Goal: Task Accomplishment & Management: Use online tool/utility

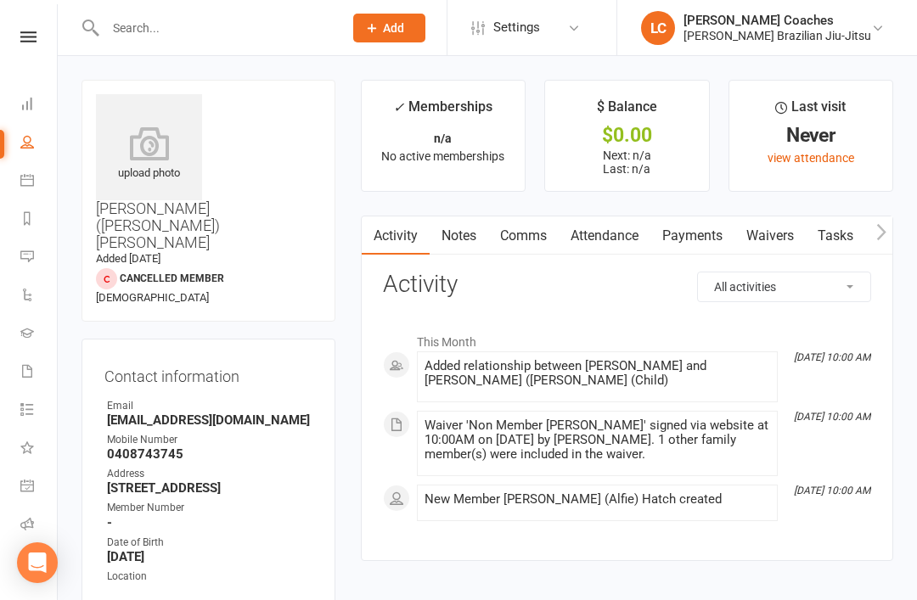
click at [30, 145] on icon at bounding box center [27, 142] width 14 height 14
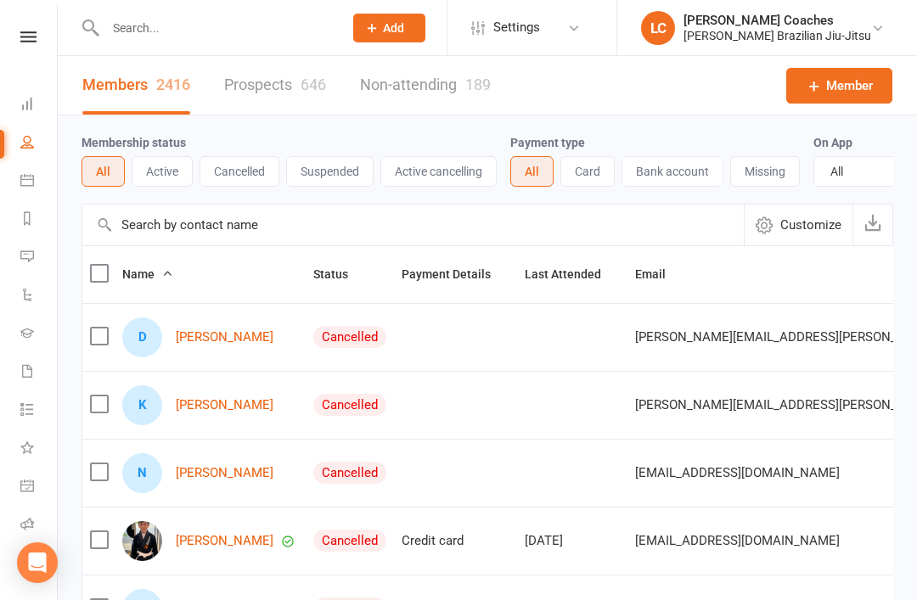
click at [26, 132] on link "People" at bounding box center [39, 144] width 38 height 38
click at [30, 510] on icon at bounding box center [26, 516] width 14 height 14
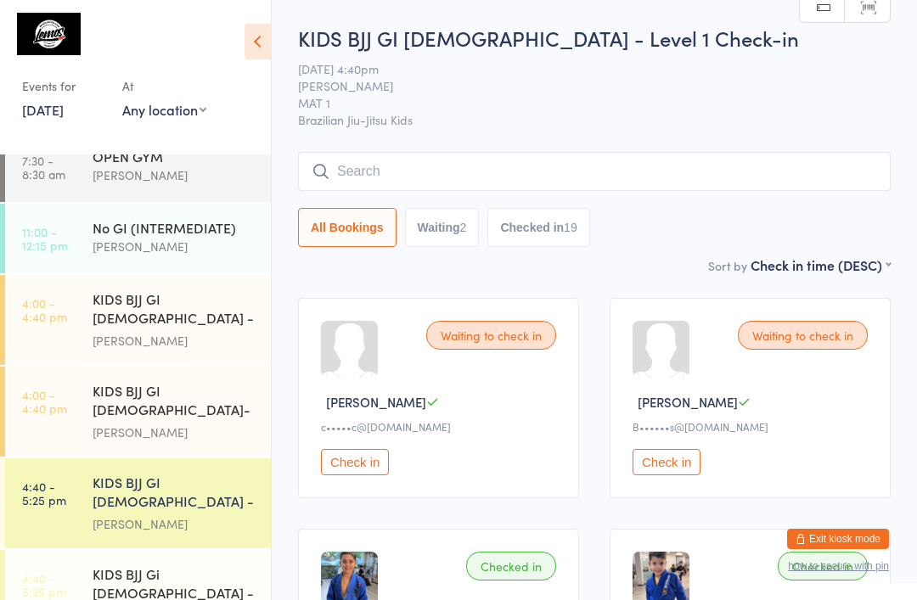
scroll to position [182, 0]
click at [217, 514] on div "[PERSON_NAME]" at bounding box center [175, 524] width 164 height 20
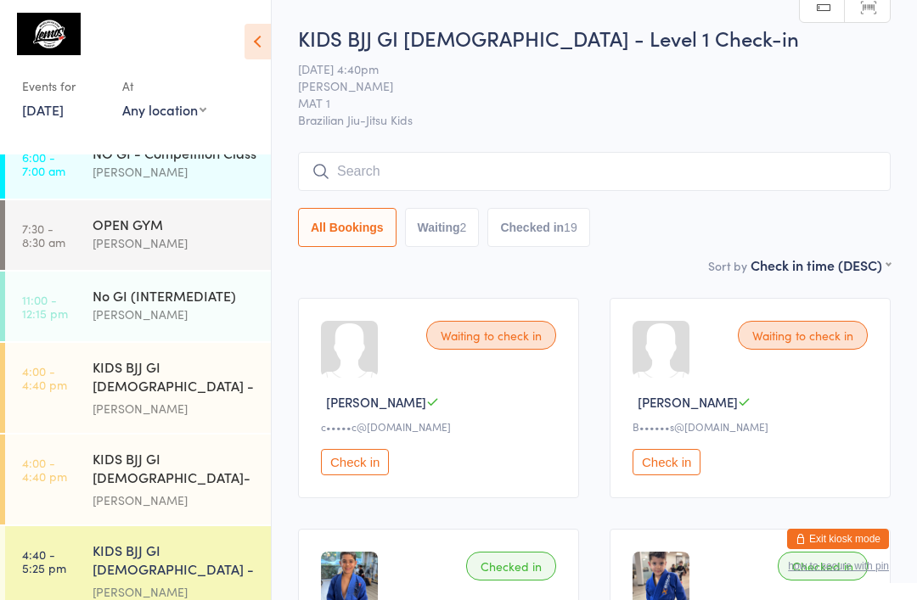
click at [265, 37] on icon at bounding box center [258, 42] width 26 height 36
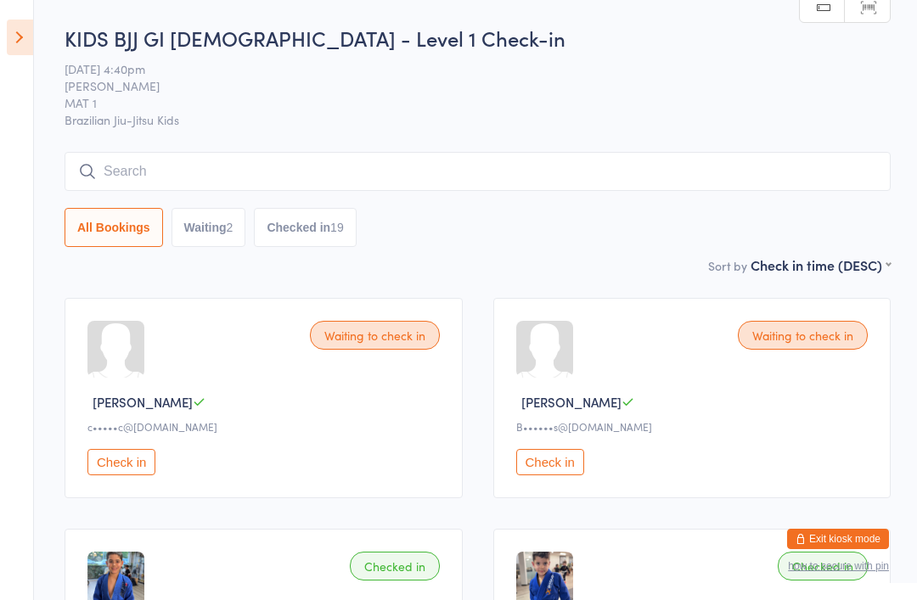
click at [21, 42] on icon at bounding box center [20, 38] width 26 height 36
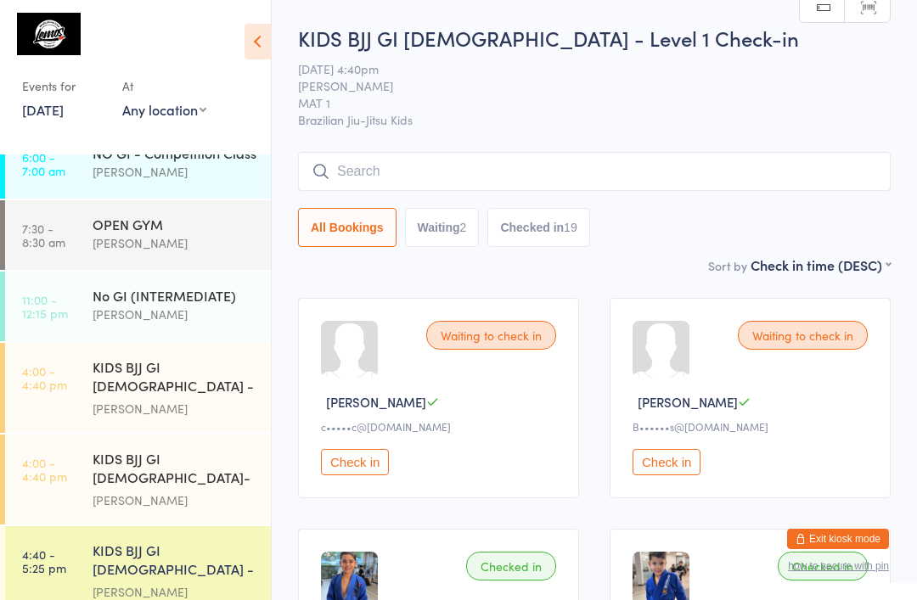
click at [840, 548] on button "Exit kiosk mode" at bounding box center [838, 539] width 102 height 20
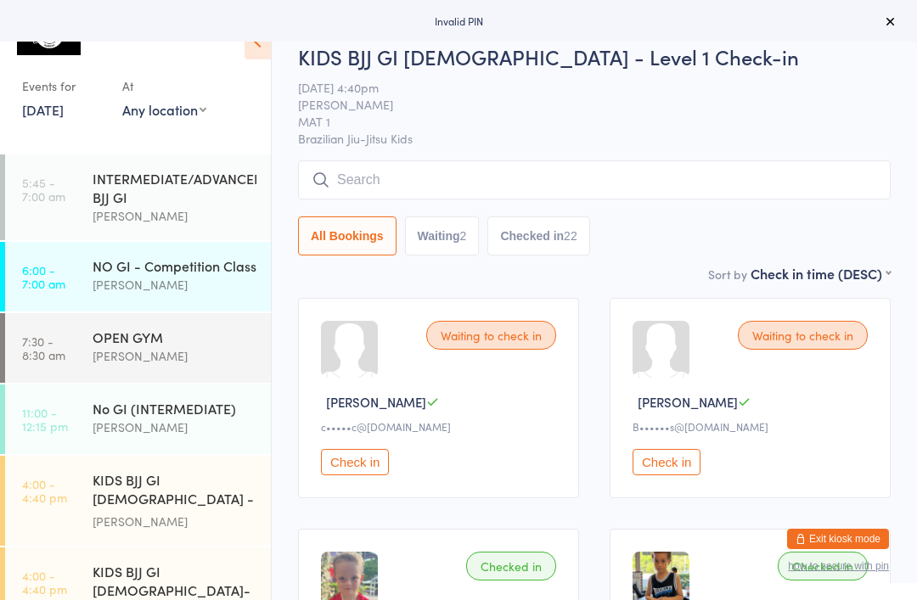
click at [849, 541] on button "Exit kiosk mode" at bounding box center [838, 539] width 102 height 20
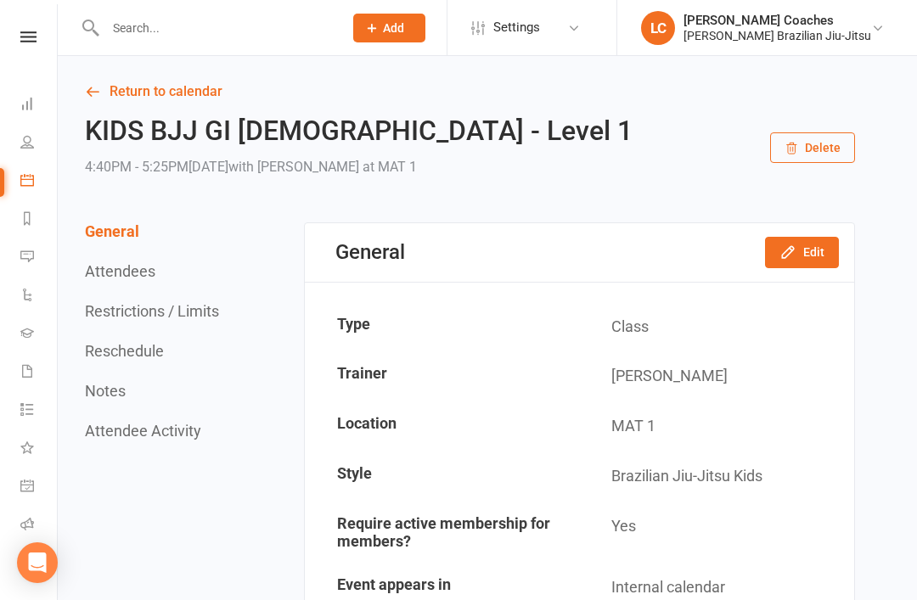
click at [39, 31] on link at bounding box center [28, 36] width 60 height 11
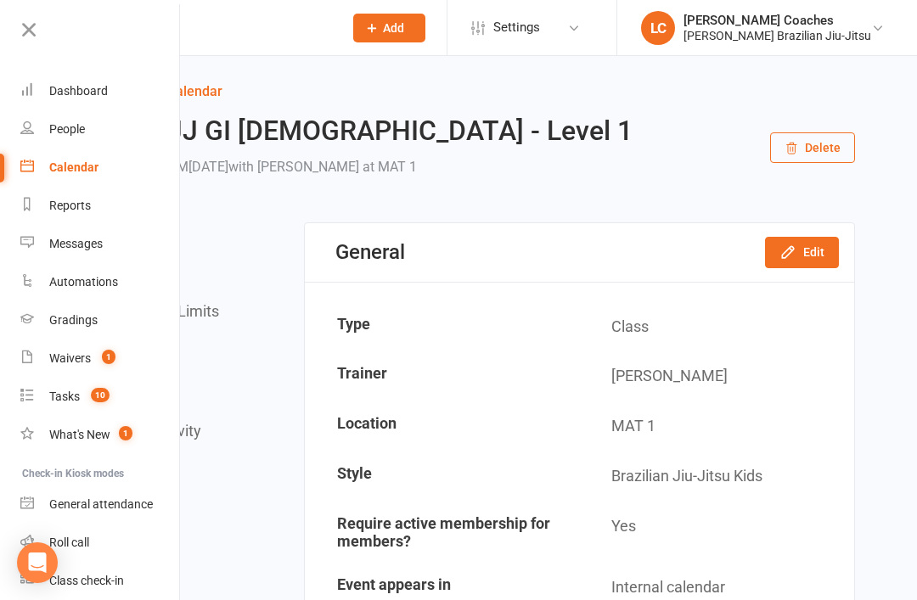
click at [91, 91] on div "Dashboard" at bounding box center [78, 91] width 59 height 14
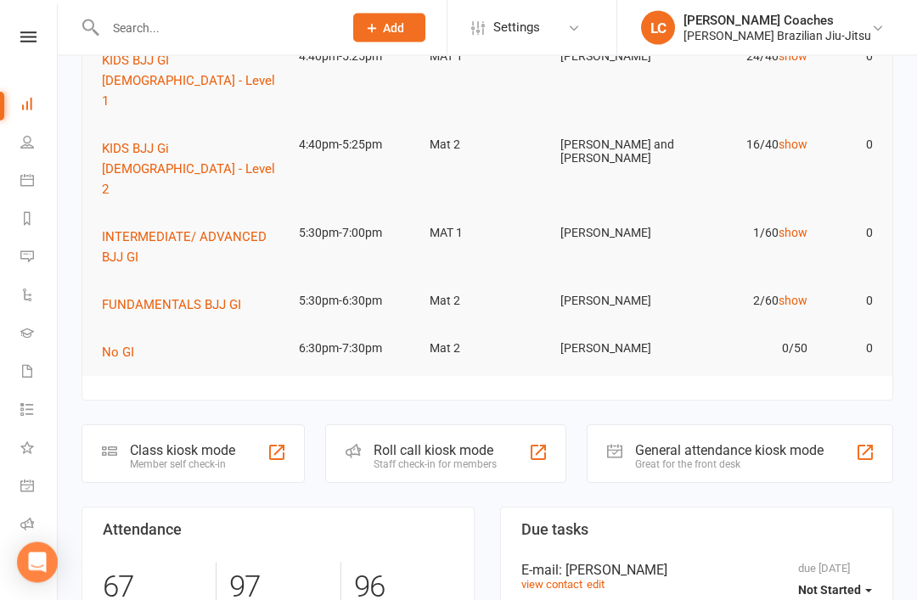
scroll to position [168, 0]
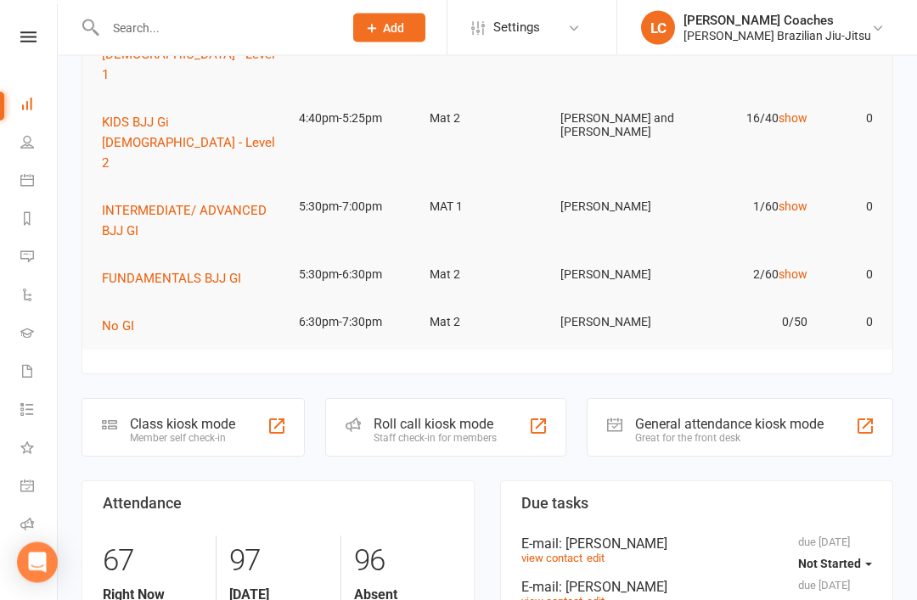
click at [422, 417] on div "Roll call kiosk mode" at bounding box center [435, 425] width 123 height 16
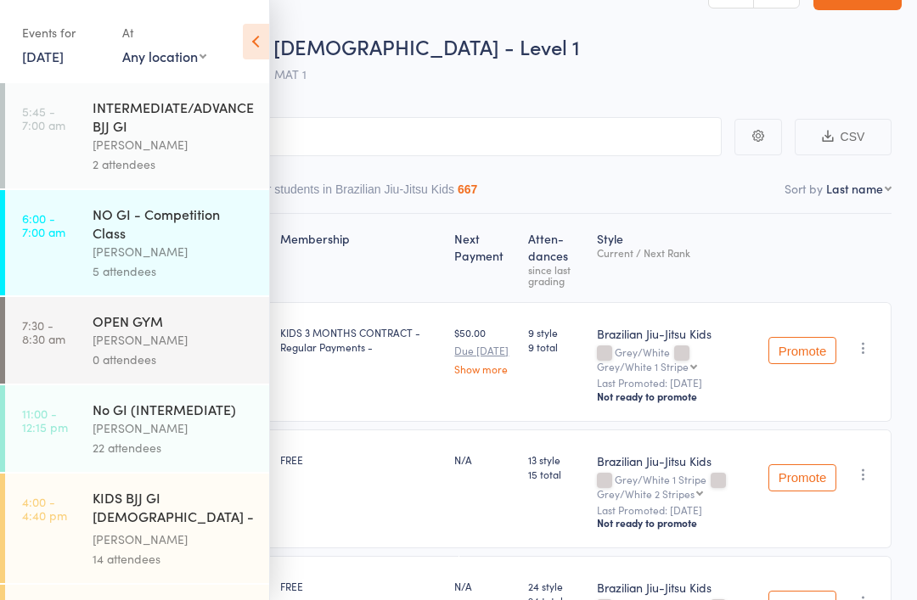
scroll to position [53, 0]
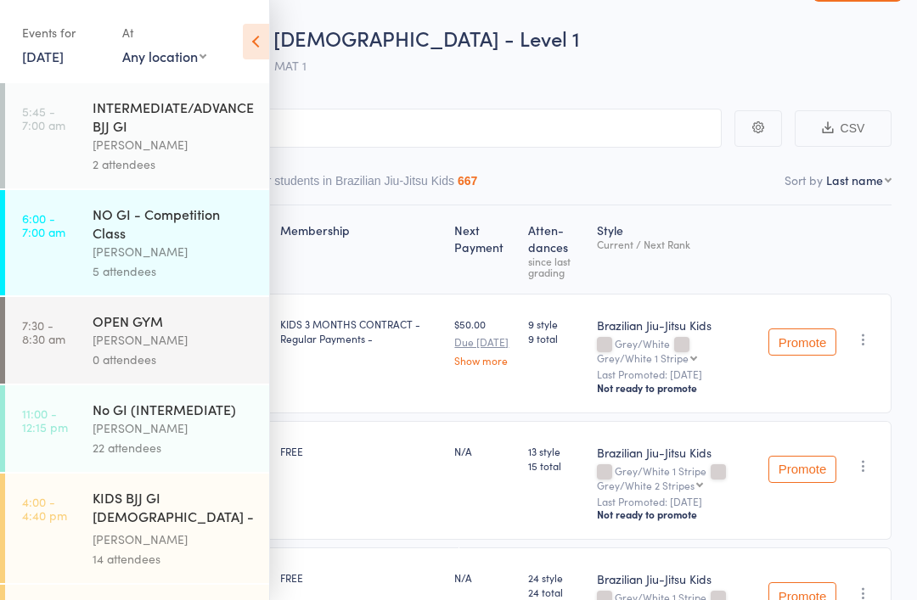
click at [362, 474] on div "FREE" at bounding box center [360, 481] width 174 height 120
click at [248, 35] on icon at bounding box center [256, 42] width 26 height 36
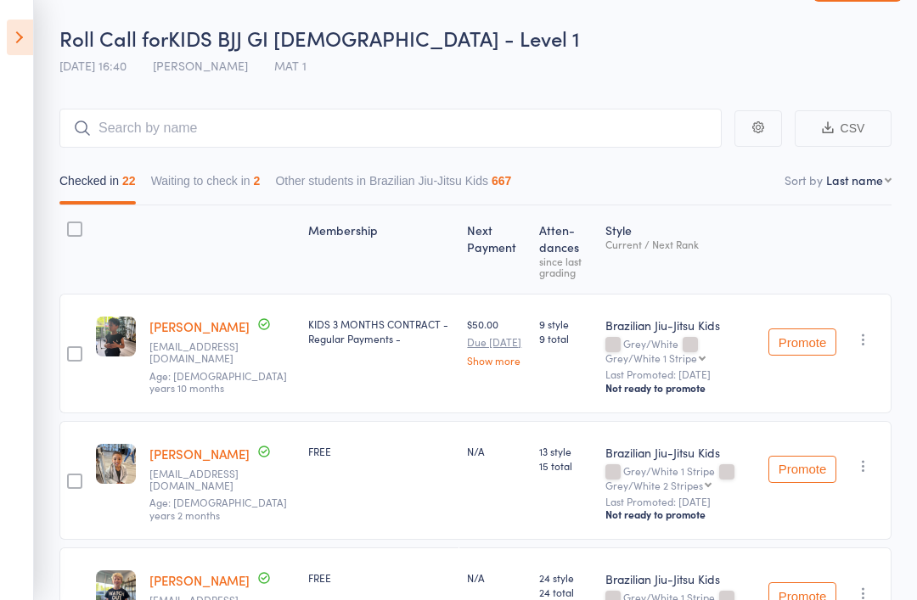
click at [806, 338] on button "Promote" at bounding box center [803, 342] width 68 height 27
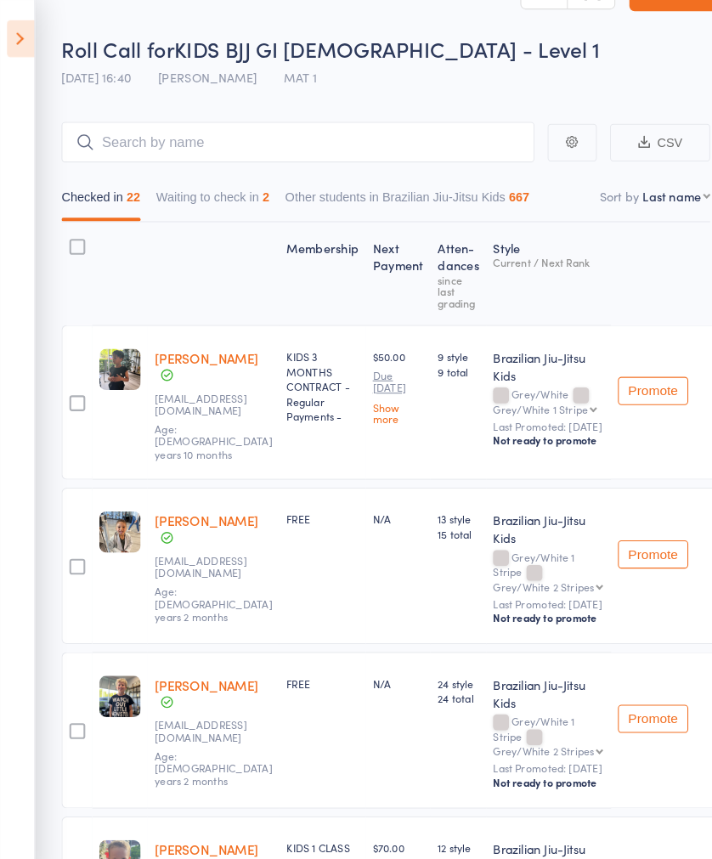
scroll to position [0, 0]
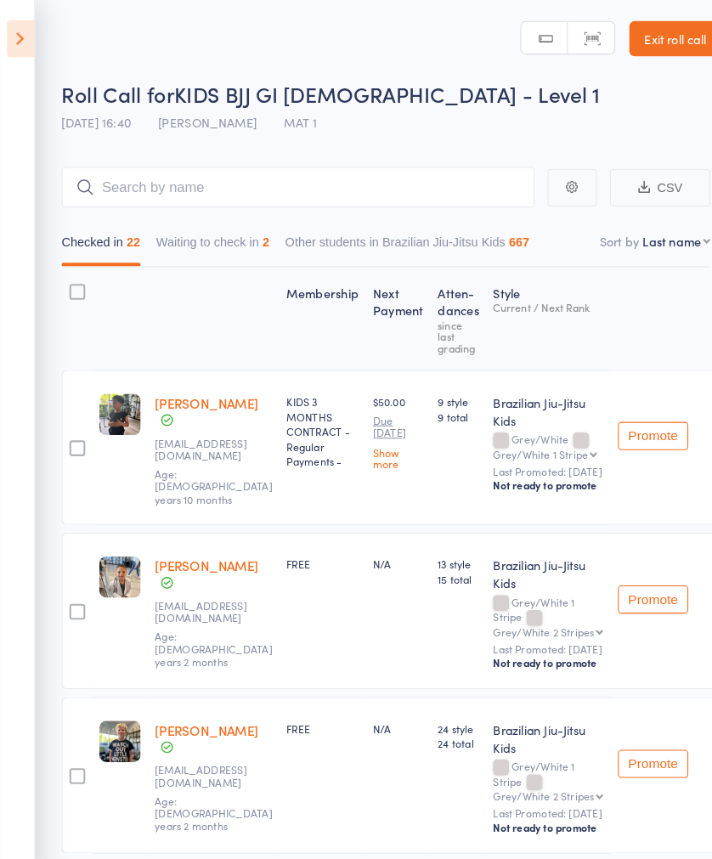
click at [662, 52] on link "Exit roll call" at bounding box center [652, 37] width 88 height 34
click at [648, 42] on link "Exit roll call" at bounding box center [652, 37] width 88 height 34
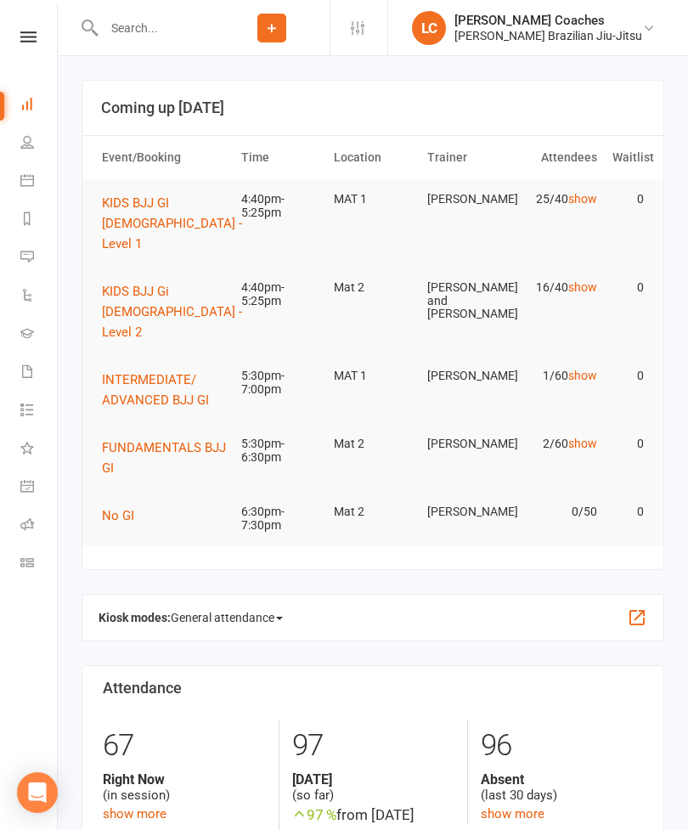
click at [214, 32] on input "text" at bounding box center [156, 28] width 115 height 24
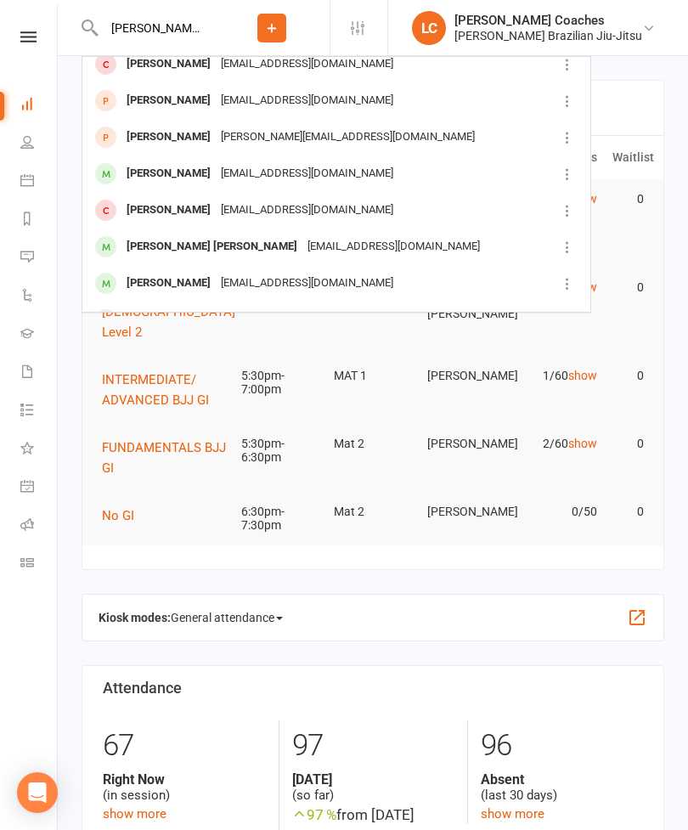
scroll to position [181, 0]
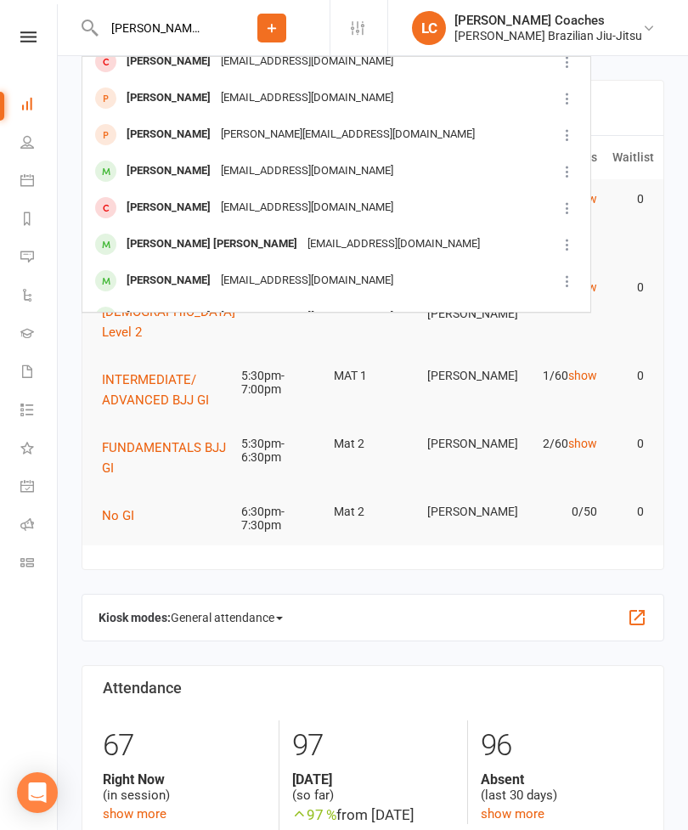
type input "[PERSON_NAME]"
click at [302, 232] on div "[EMAIL_ADDRESS][DOMAIN_NAME]" at bounding box center [393, 244] width 183 height 25
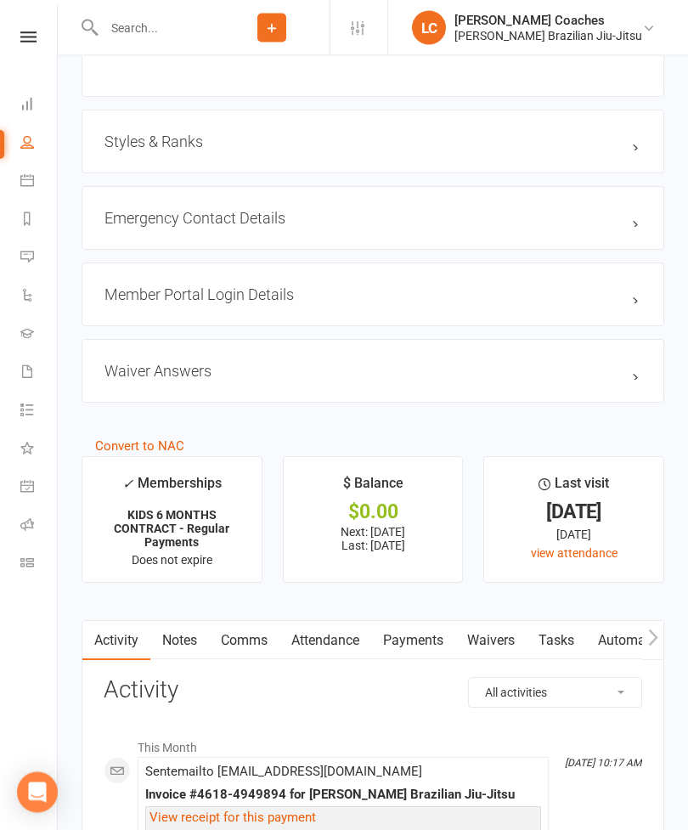
scroll to position [1256, 0]
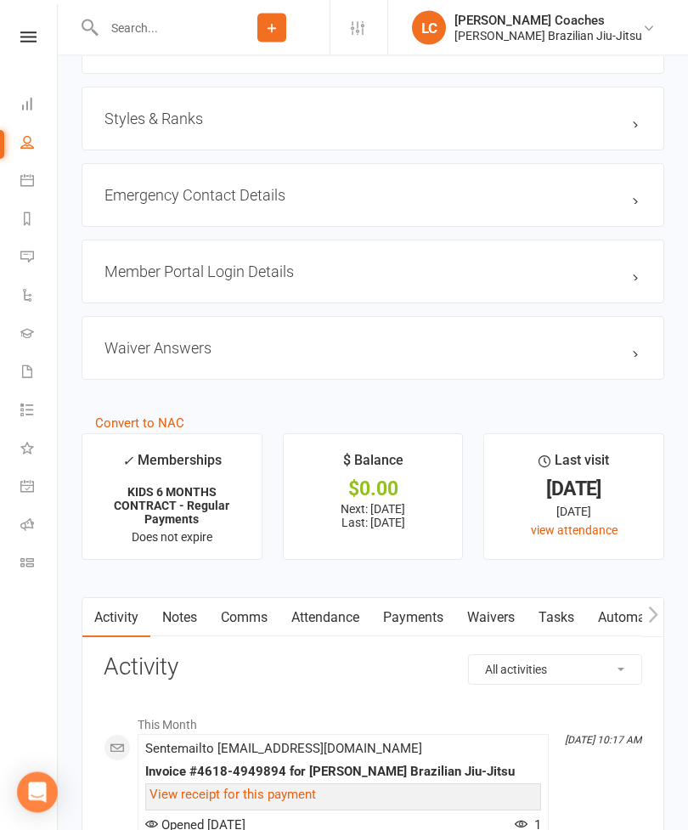
click at [318, 628] on link "Attendance" at bounding box center [325, 618] width 92 height 39
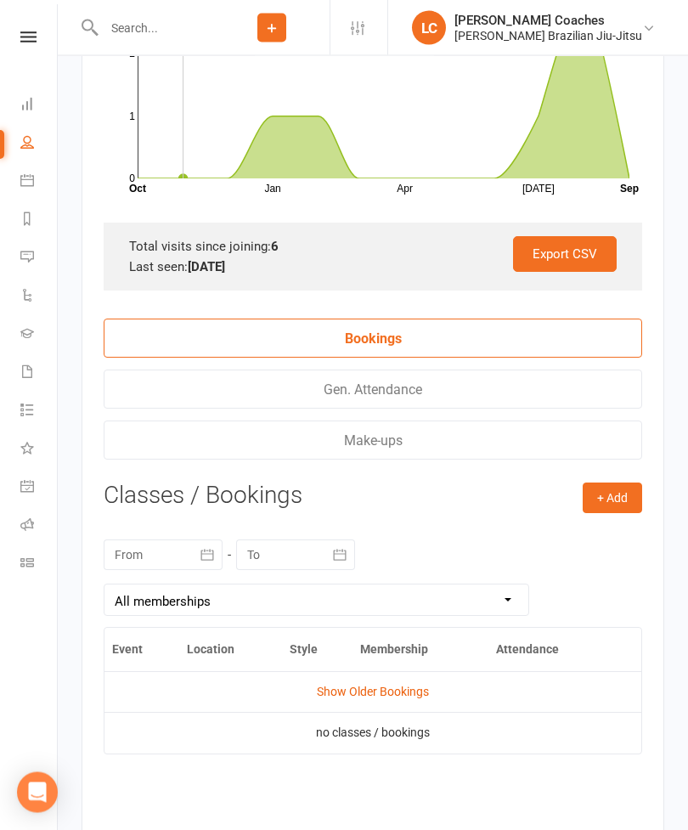
scroll to position [2124, 0]
